Goal: Information Seeking & Learning: Learn about a topic

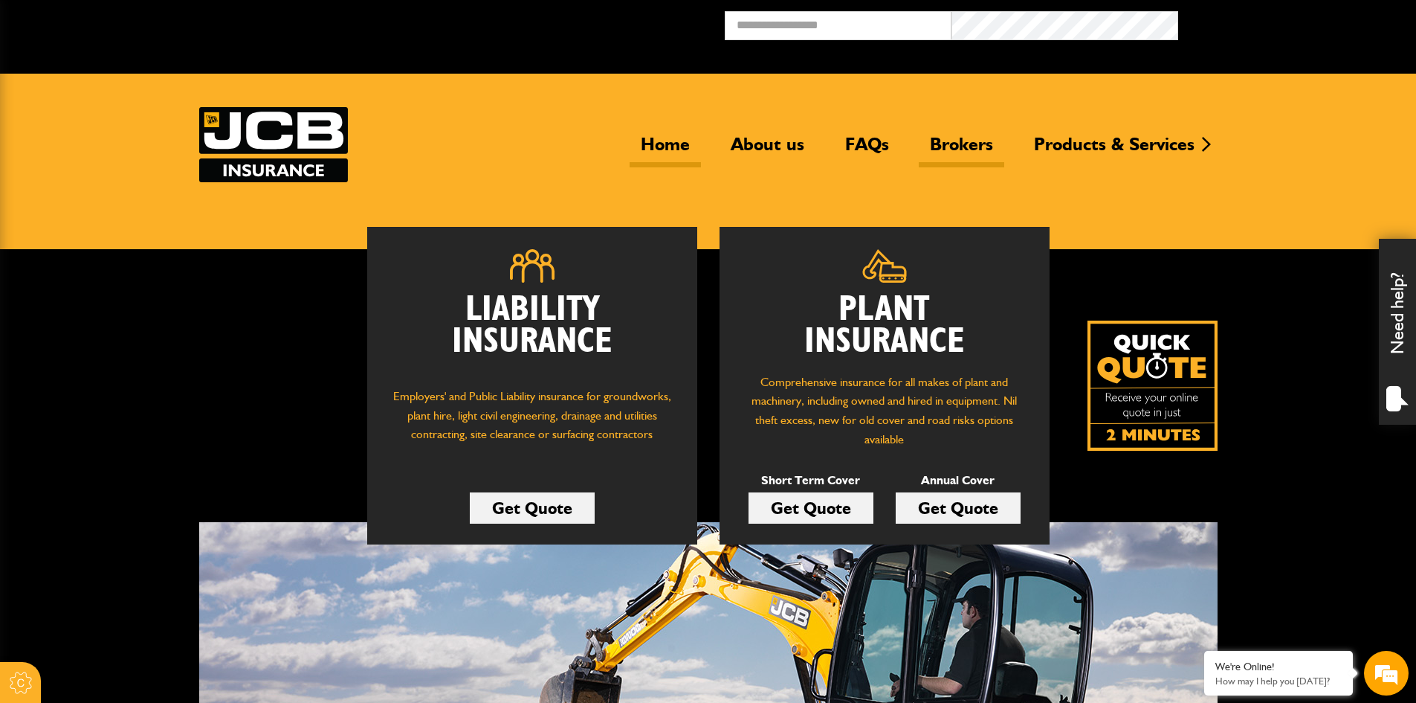
click at [978, 146] on link "Brokers" at bounding box center [962, 150] width 86 height 34
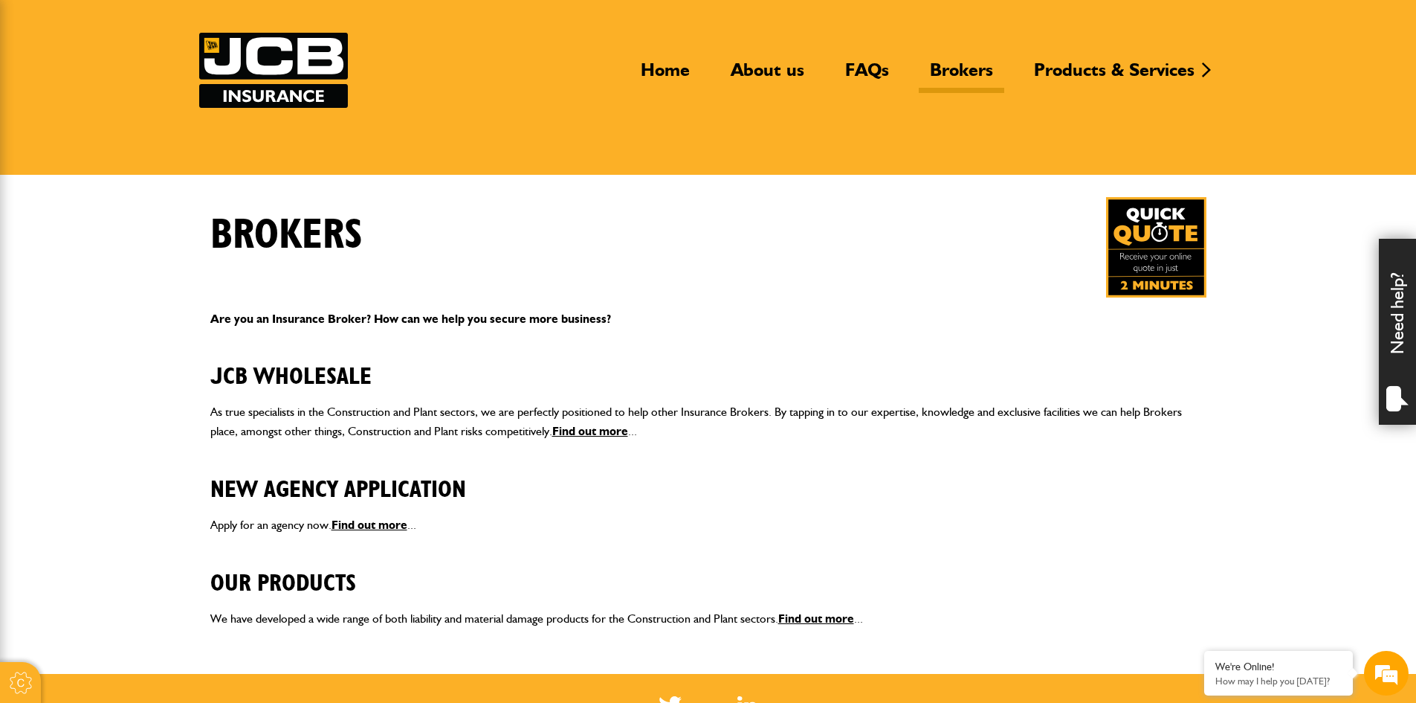
scroll to position [149, 0]
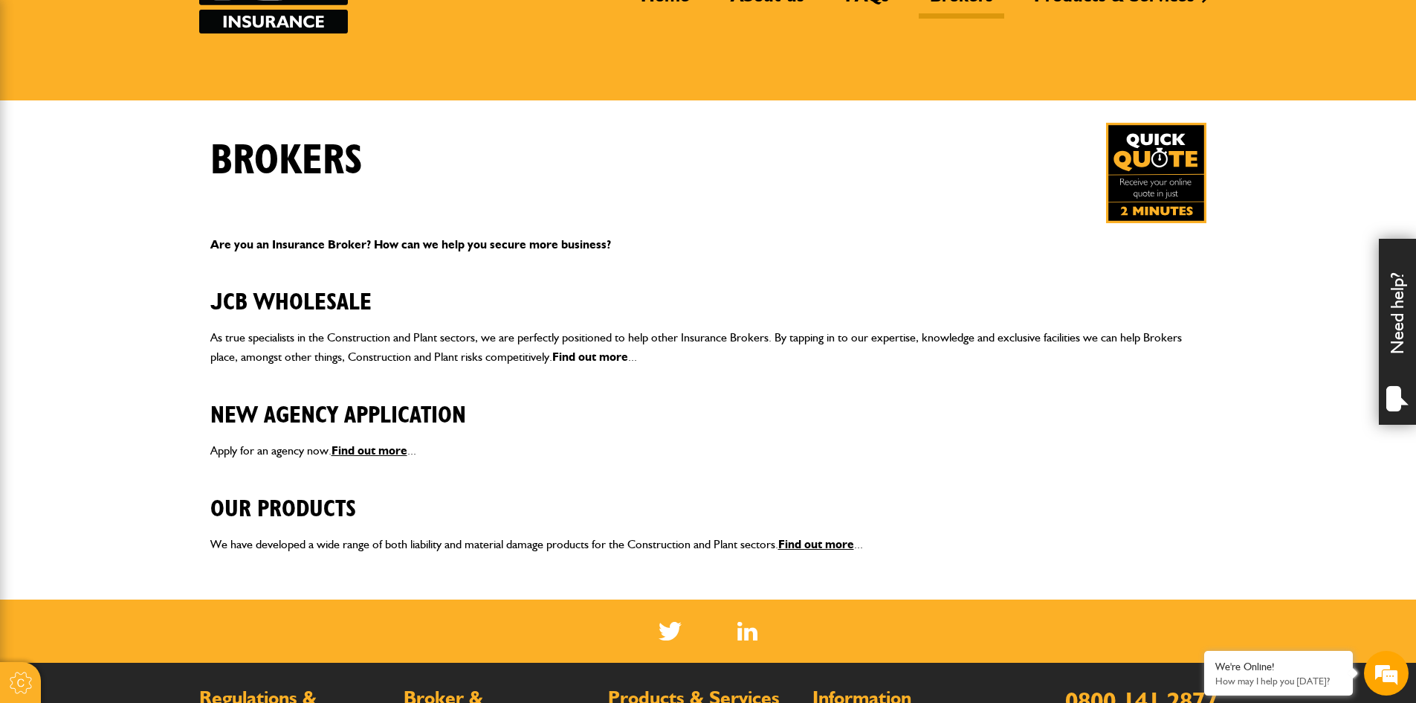
click at [586, 358] on link "Find out more" at bounding box center [590, 356] width 76 height 14
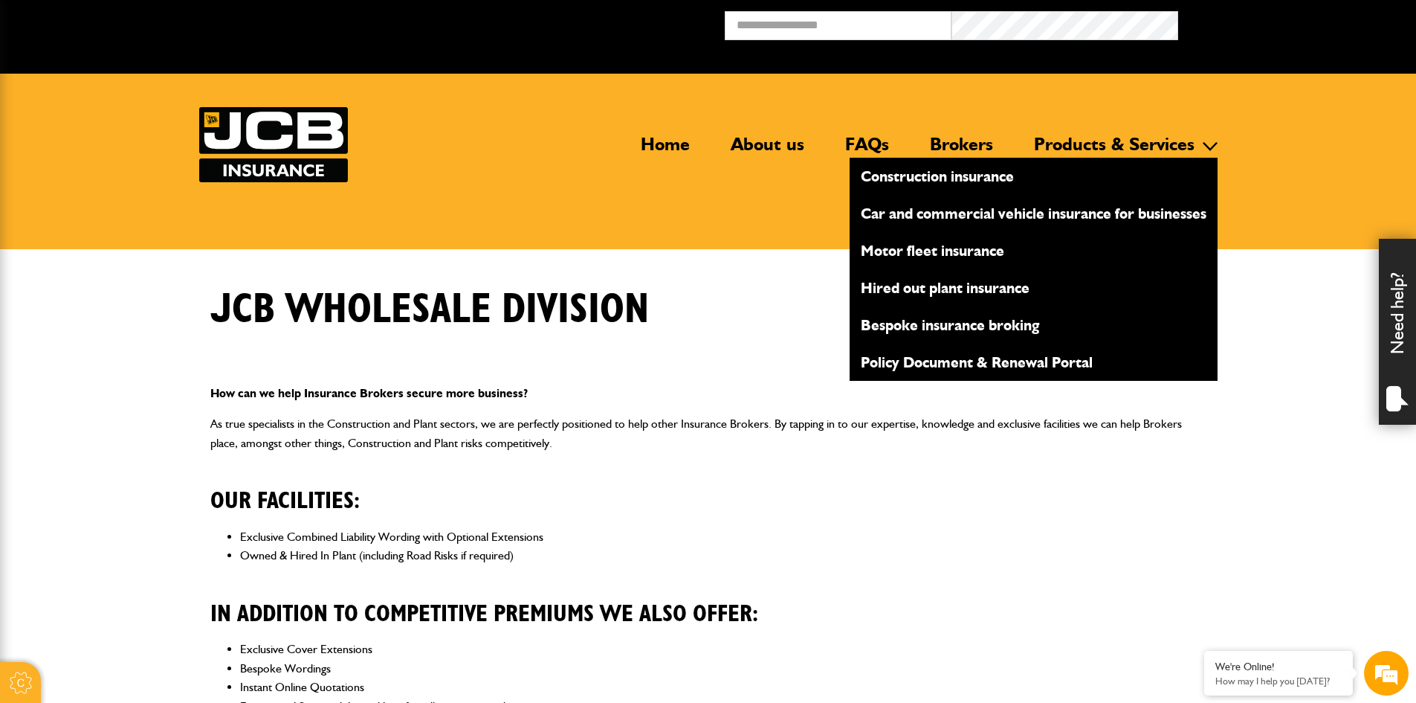
click at [1086, 215] on link "Car and commercial vehicle insurance for businesses" at bounding box center [1034, 213] width 368 height 25
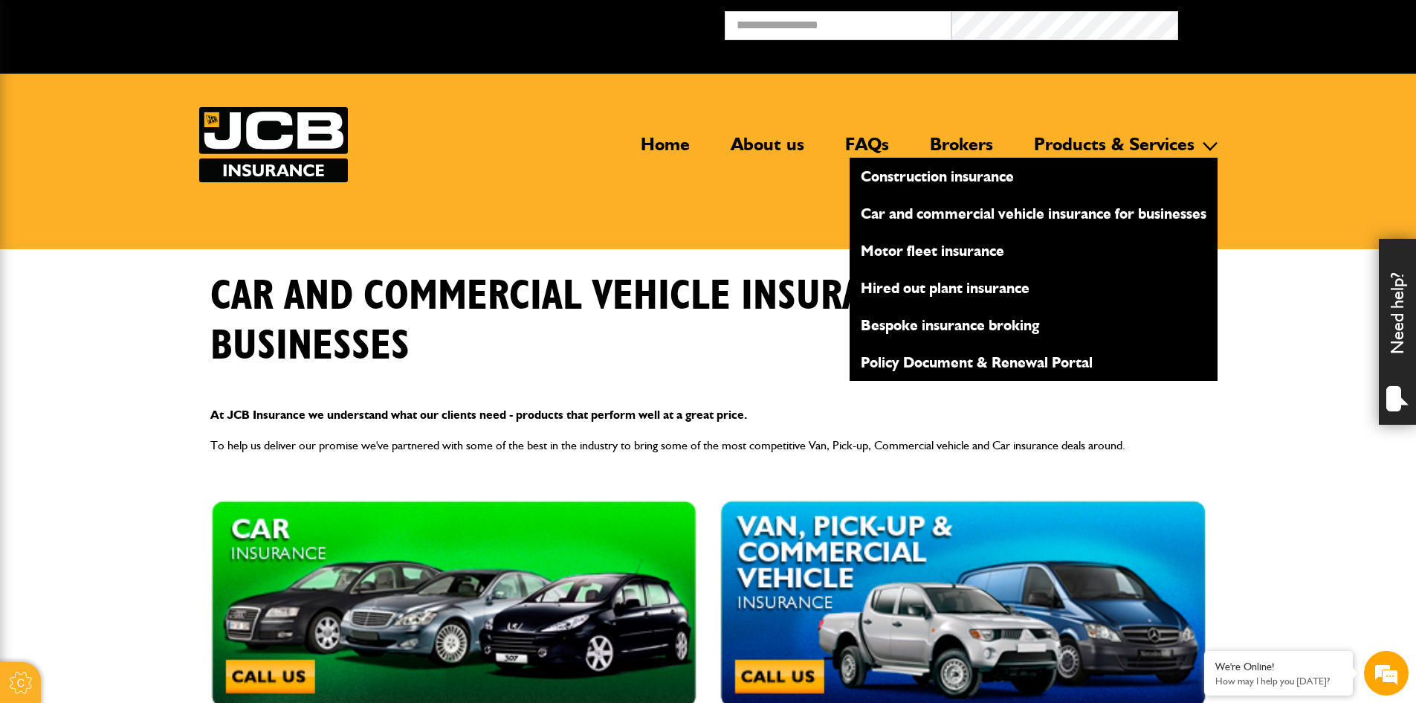
click at [998, 322] on link "Bespoke insurance broking" at bounding box center [1034, 324] width 368 height 25
